Goal: Browse casually: Explore the website without a specific task or goal

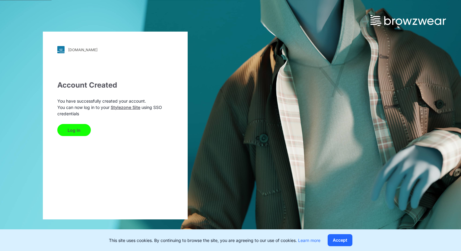
click at [78, 131] on button "Log In" at bounding box center [73, 130] width 33 height 12
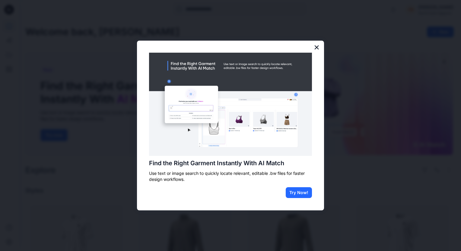
click at [315, 49] on button "×" at bounding box center [317, 48] width 6 height 10
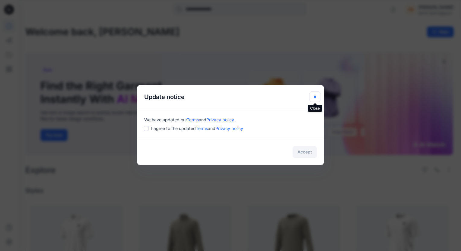
click at [314, 97] on icon "Close" at bounding box center [314, 97] width 5 height 5
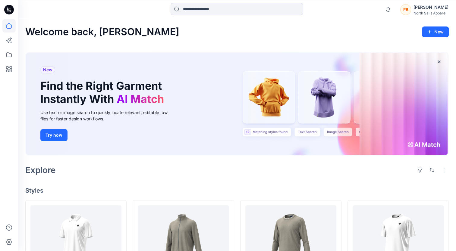
click at [269, 172] on div "Explore" at bounding box center [237, 170] width 424 height 14
click at [2, 120] on div at bounding box center [9, 125] width 18 height 251
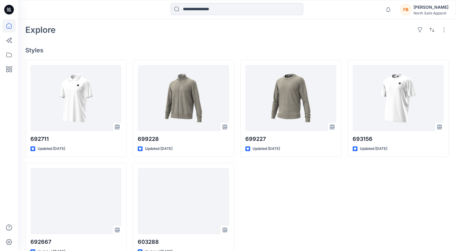
scroll to position [141, 0]
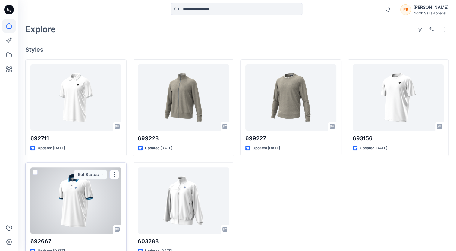
click at [78, 201] on div at bounding box center [75, 201] width 91 height 66
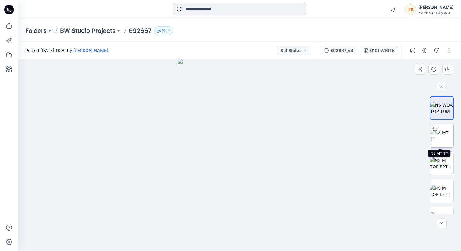
click at [445, 132] on img at bounding box center [442, 136] width 24 height 13
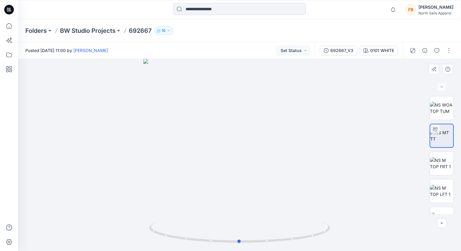
drag, startPoint x: 262, startPoint y: 191, endPoint x: 262, endPoint y: 184, distance: 6.3
click at [262, 184] on div at bounding box center [239, 155] width 443 height 192
click at [444, 161] on img at bounding box center [442, 163] width 24 height 13
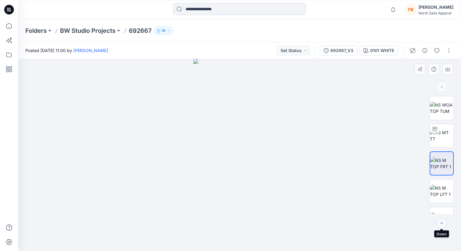
click at [443, 222] on icon "button" at bounding box center [441, 223] width 5 height 5
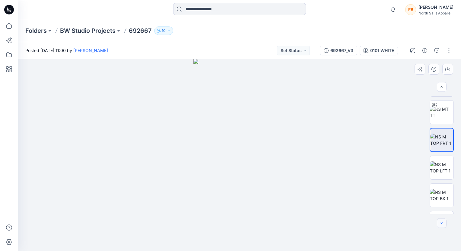
click at [443, 222] on icon "button" at bounding box center [441, 223] width 5 height 5
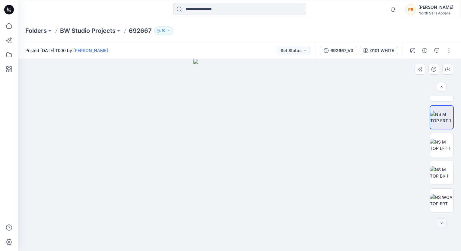
click at [443, 222] on icon "button" at bounding box center [441, 223] width 5 height 5
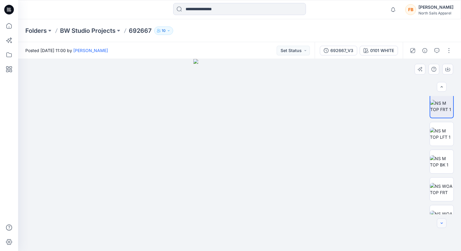
click at [443, 222] on icon "button" at bounding box center [441, 223] width 5 height 5
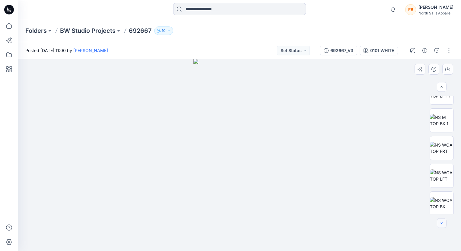
click at [443, 222] on icon "button" at bounding box center [441, 223] width 5 height 5
click at [440, 146] on img at bounding box center [442, 147] width 24 height 13
click at [437, 178] on img at bounding box center [442, 175] width 24 height 13
click at [442, 205] on img at bounding box center [442, 203] width 24 height 13
